Goal: Information Seeking & Learning: Learn about a topic

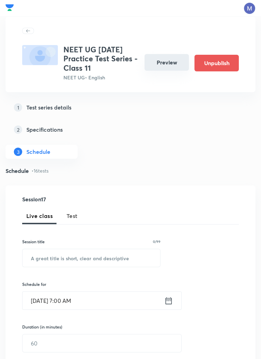
click at [172, 63] on button "Preview" at bounding box center [167, 62] width 44 height 17
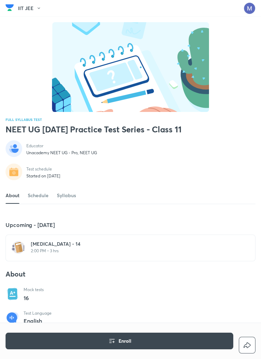
click at [69, 248] on h6 "Minor Test - 14" at bounding box center [135, 244] width 208 height 7
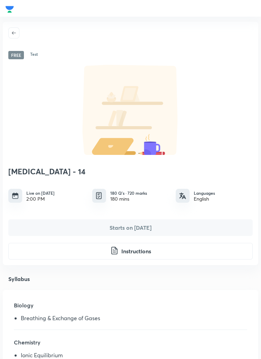
scroll to position [2, 0]
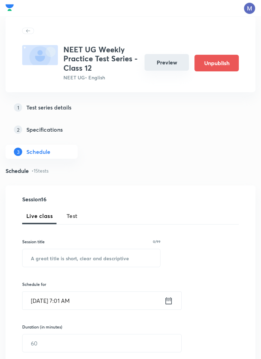
click at [168, 60] on button "Preview" at bounding box center [167, 62] width 44 height 17
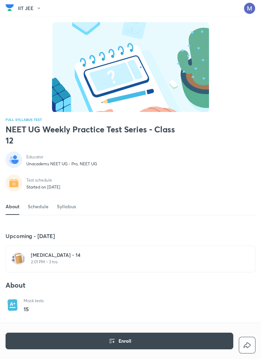
click at [64, 259] on h6 "Minor Test - 14" at bounding box center [135, 255] width 208 height 7
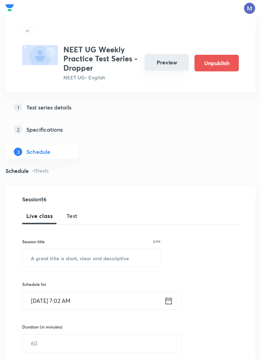
click at [167, 61] on button "Preview" at bounding box center [167, 62] width 44 height 17
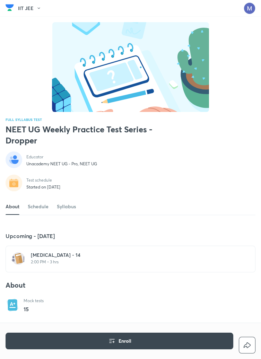
click at [63, 259] on h6 "Minor Test - 14" at bounding box center [135, 255] width 208 height 7
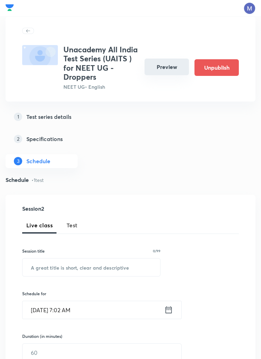
click at [172, 61] on button "Preview" at bounding box center [167, 67] width 44 height 17
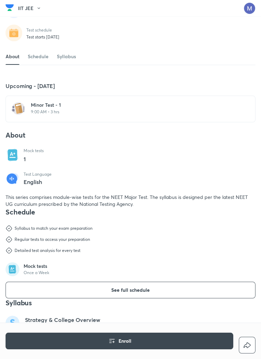
scroll to position [148, 0]
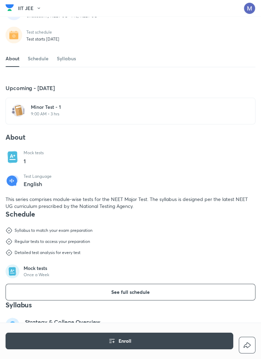
click at [53, 111] on h6 "Minor Test - 1" at bounding box center [135, 107] width 208 height 7
